Goal: Information Seeking & Learning: Understand process/instructions

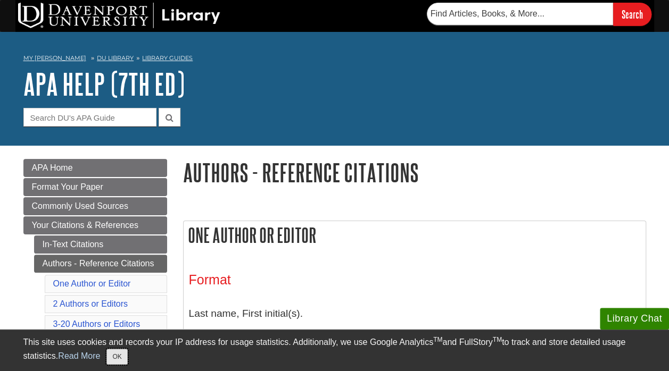
click at [118, 356] on button "OK" at bounding box center [116, 357] width 21 height 16
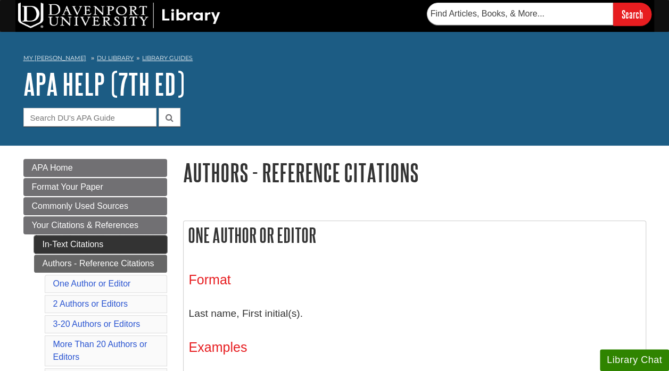
click at [87, 247] on link "In-Text Citations" at bounding box center [100, 245] width 133 height 18
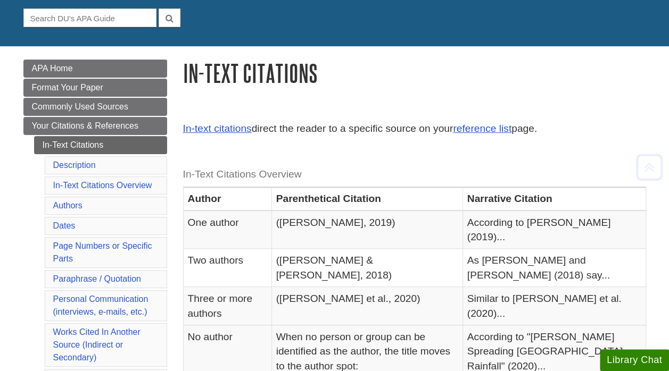
scroll to position [154, 0]
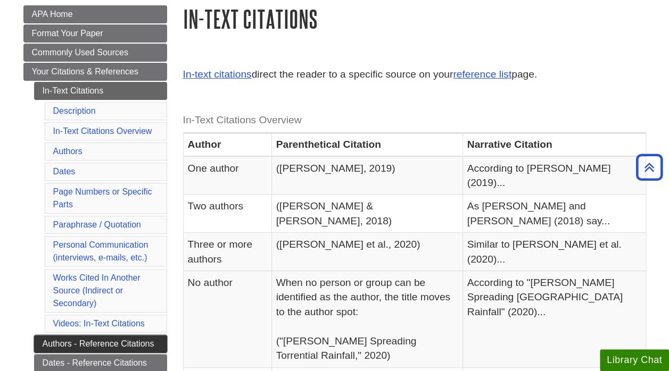
click at [111, 345] on link "Authors - Reference Citations" at bounding box center [100, 344] width 133 height 18
